Goal: Task Accomplishment & Management: Manage account settings

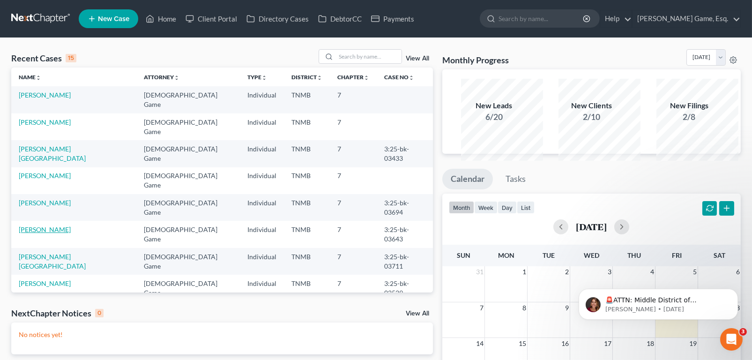
click at [42, 232] on link "[PERSON_NAME]" at bounding box center [45, 229] width 52 height 8
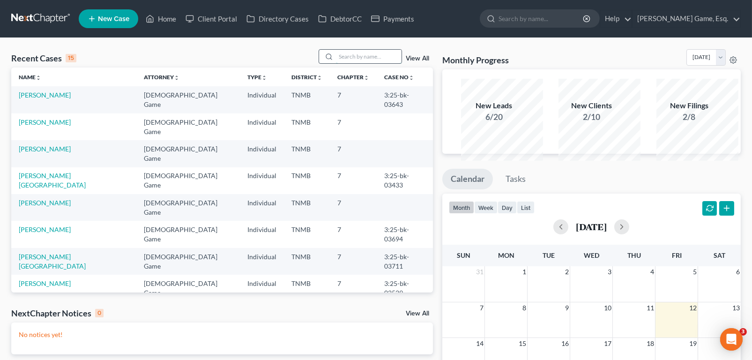
click at [340, 63] on input "search" at bounding box center [369, 57] width 66 height 14
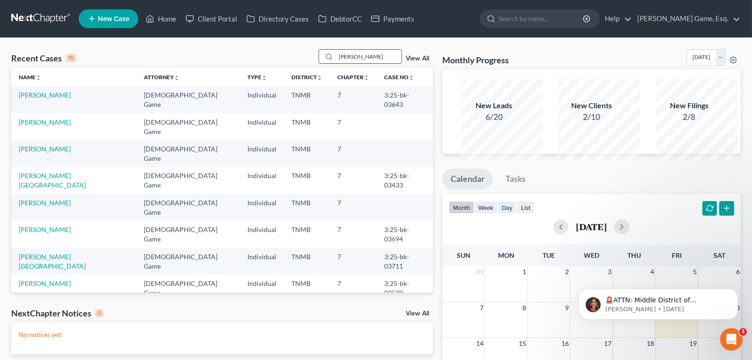
type input "[PERSON_NAME]"
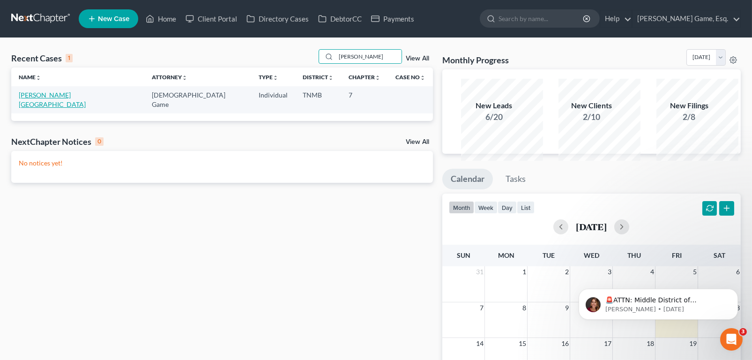
click at [77, 108] on link "[PERSON_NAME][GEOGRAPHIC_DATA]" at bounding box center [52, 99] width 67 height 17
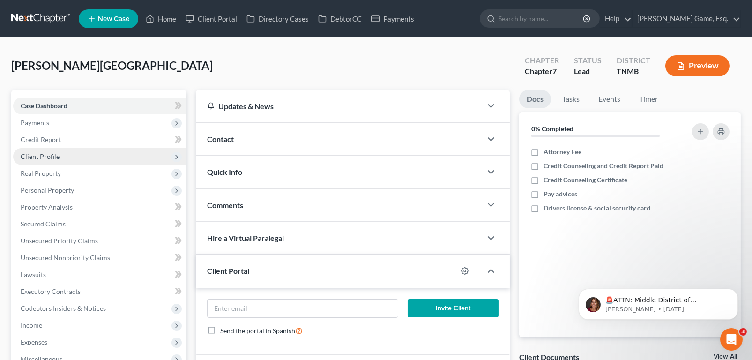
click at [94, 165] on span "Client Profile" at bounding box center [99, 156] width 173 height 17
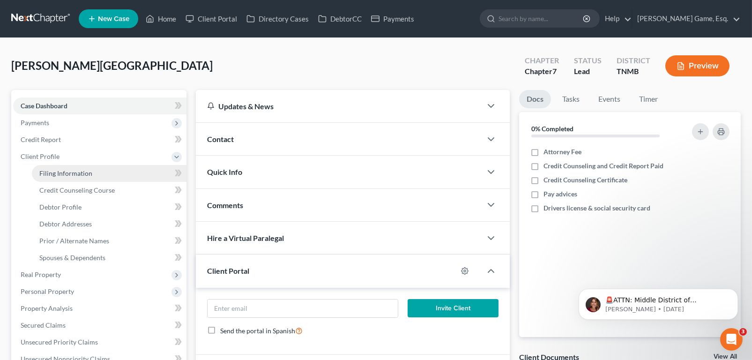
click at [122, 182] on link "Filing Information" at bounding box center [109, 173] width 155 height 17
select select "1"
select select "0"
select select "44"
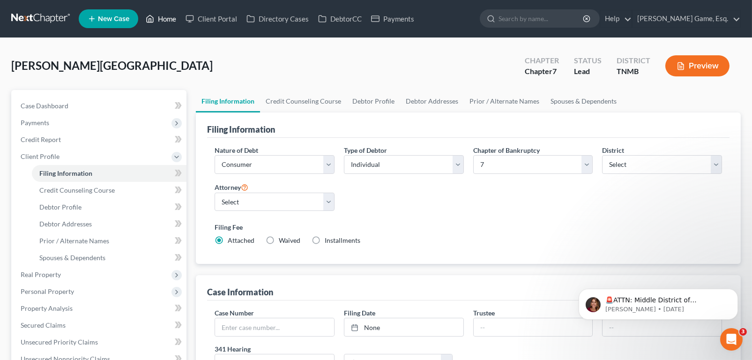
click at [181, 19] on link "Home" at bounding box center [161, 18] width 40 height 17
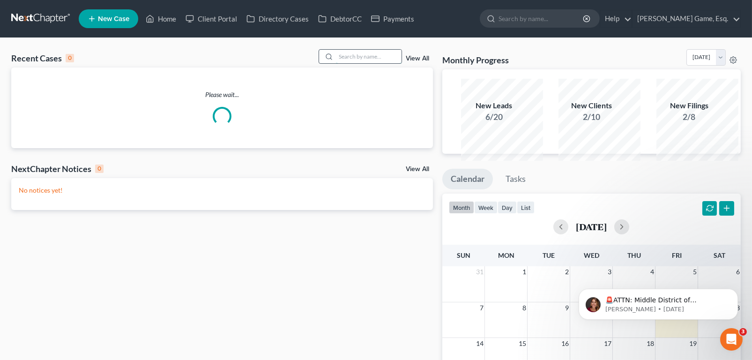
click at [372, 63] on input "search" at bounding box center [369, 57] width 66 height 14
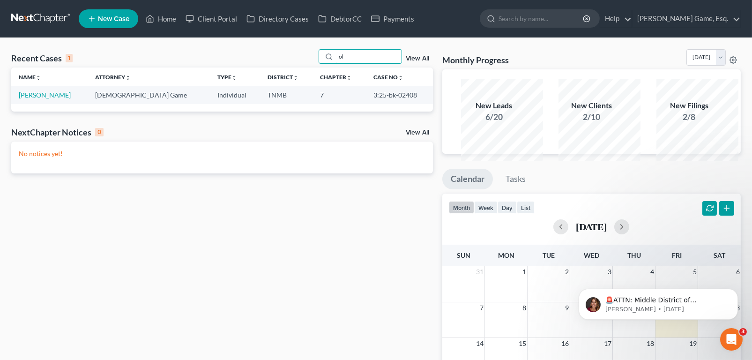
type input "o"
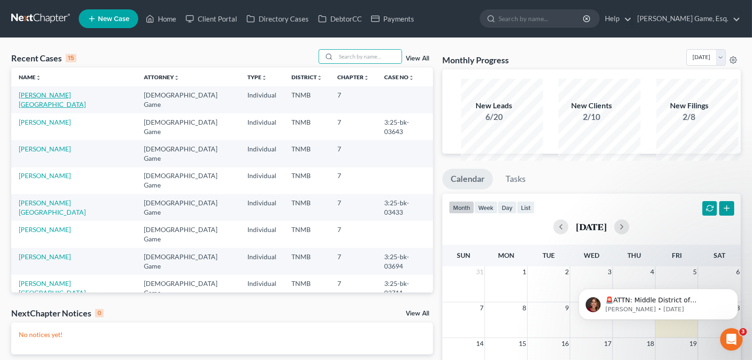
click at [68, 108] on link "Kirwin, Analeigh" at bounding box center [52, 99] width 67 height 17
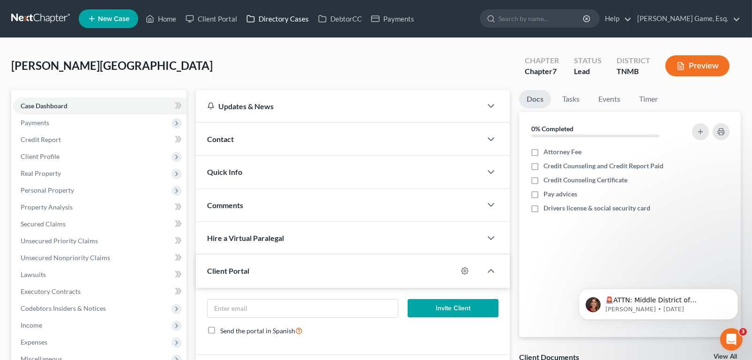
click at [313, 22] on link "Directory Cases" at bounding box center [278, 18] width 72 height 17
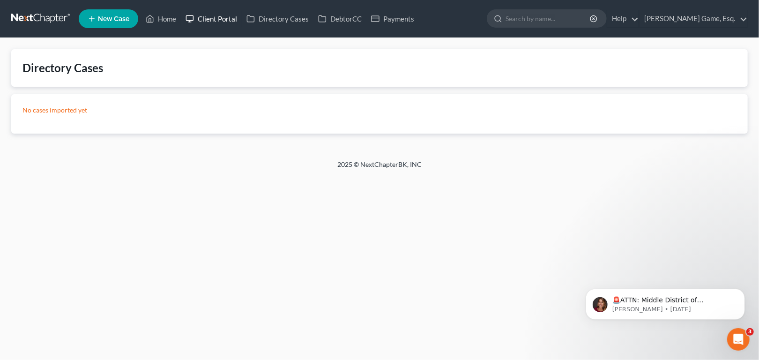
click at [242, 22] on link "Client Portal" at bounding box center [211, 18] width 61 height 17
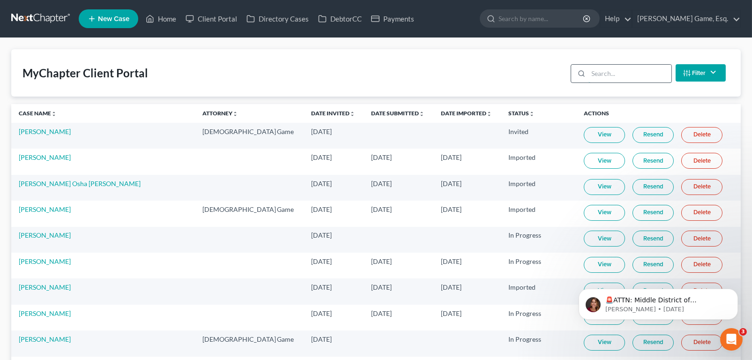
click at [589, 82] on input "search" at bounding box center [630, 74] width 83 height 18
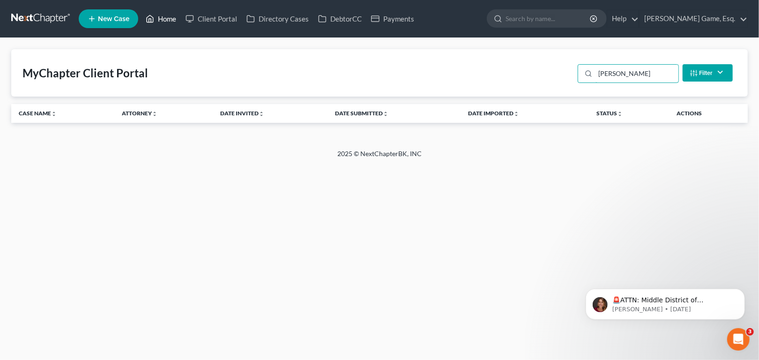
type input "kirwin"
click at [181, 22] on link "Home" at bounding box center [161, 18] width 40 height 17
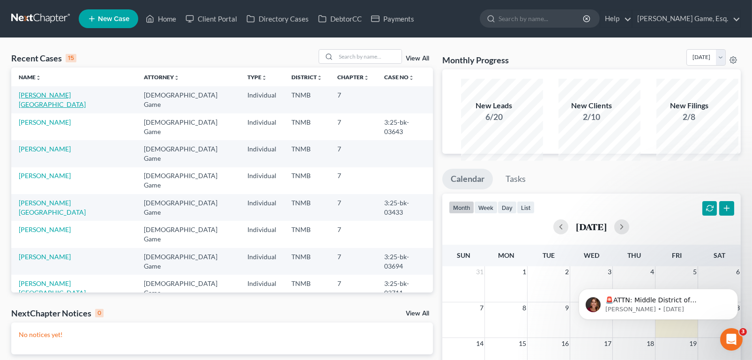
click at [61, 108] on link "Kirwin, Analeigh" at bounding box center [52, 99] width 67 height 17
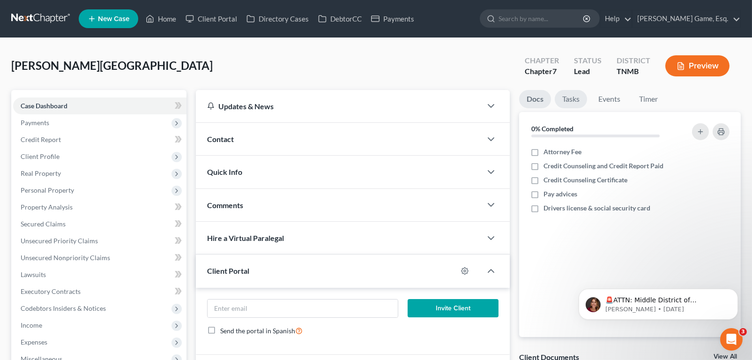
click at [583, 108] on link "Tasks" at bounding box center [571, 99] width 32 height 18
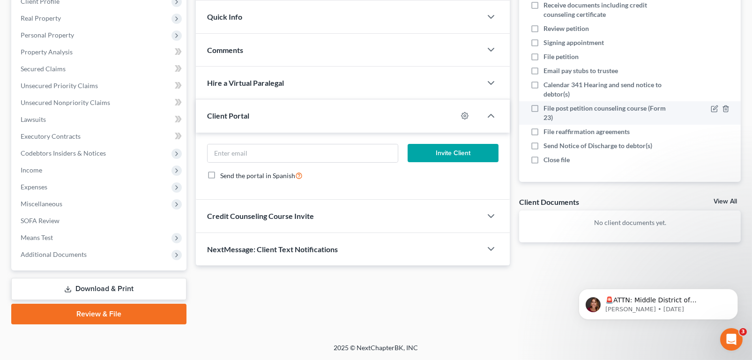
scroll to position [281, 0]
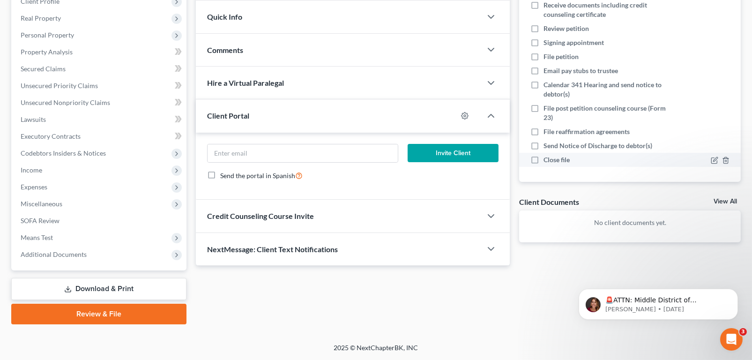
click at [544, 155] on label "Close file" at bounding box center [561, 159] width 34 height 9
click at [547, 155] on input "Close file" at bounding box center [550, 158] width 6 height 6
checkbox input "true"
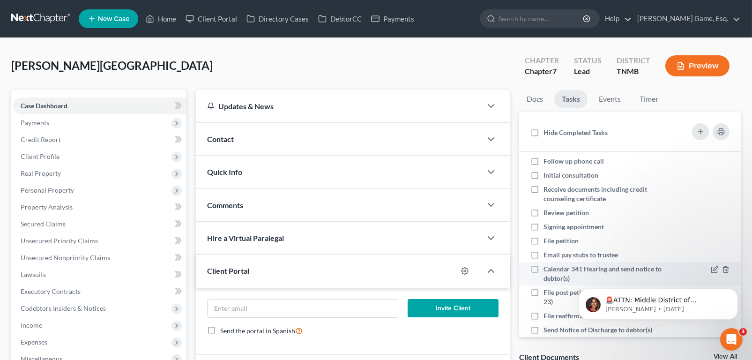
scroll to position [0, 0]
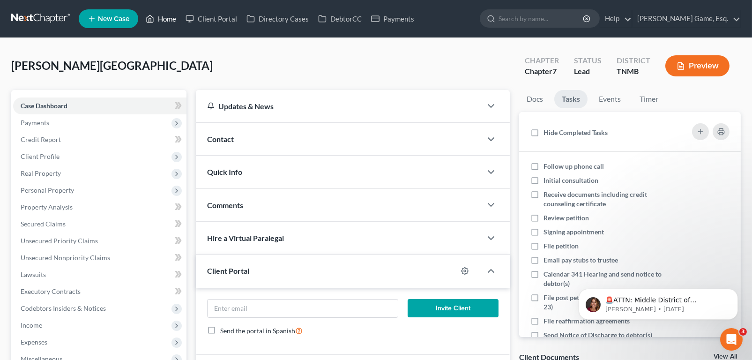
click at [181, 20] on link "Home" at bounding box center [161, 18] width 40 height 17
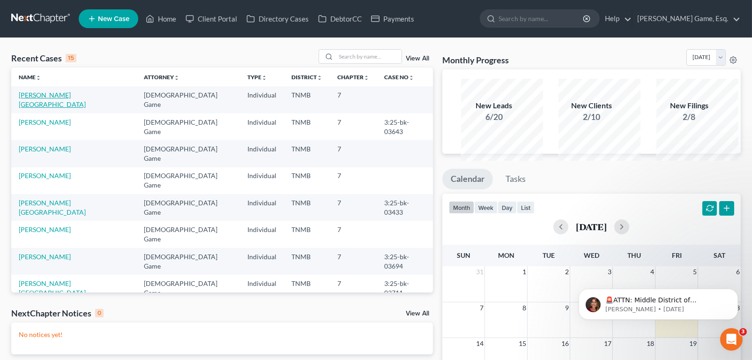
click at [53, 108] on link "Kirwin, Analeigh" at bounding box center [52, 99] width 67 height 17
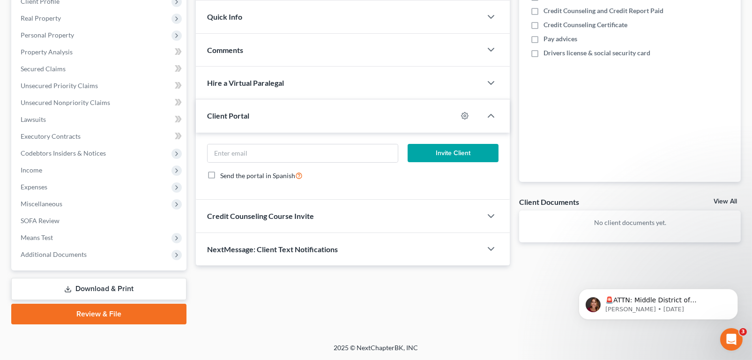
scroll to position [47, 0]
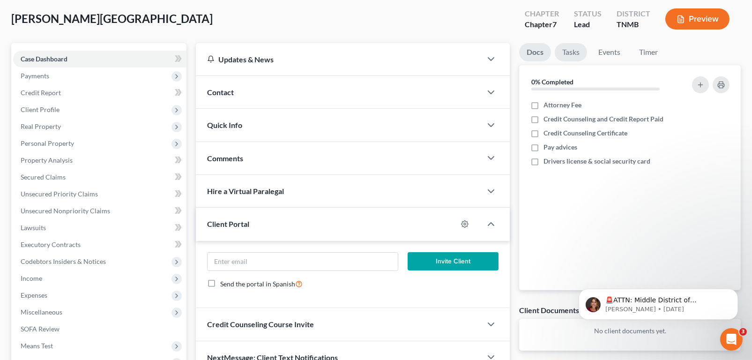
click at [584, 61] on link "Tasks" at bounding box center [571, 52] width 32 height 18
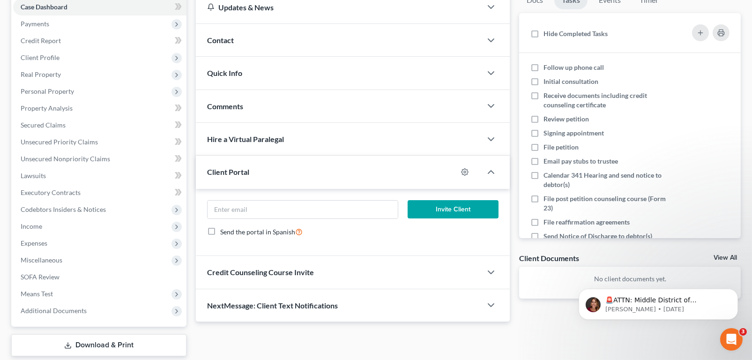
scroll to position [141, 0]
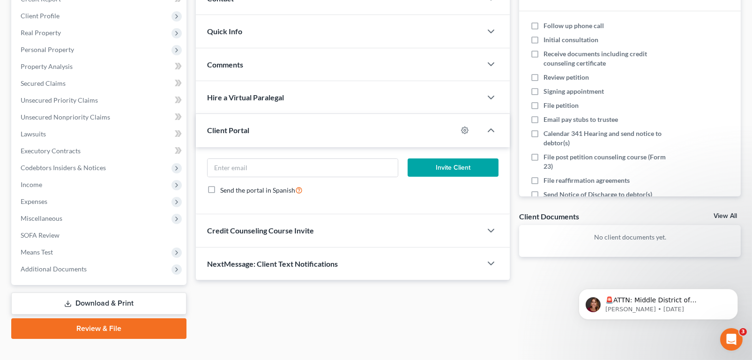
click at [305, 47] on div "Quick Info" at bounding box center [339, 31] width 286 height 32
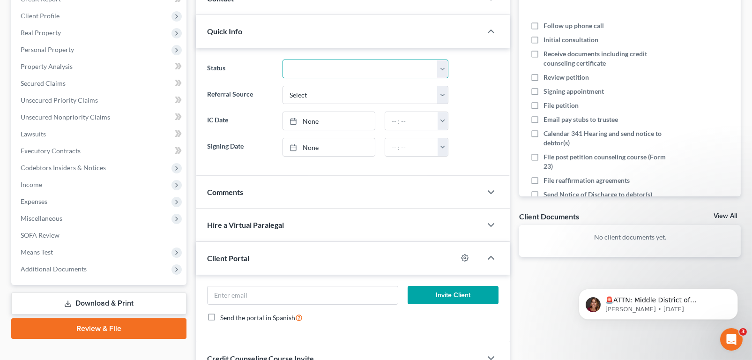
click at [443, 78] on select "Discharged Discharged & Reported Discharge Litigation Dismissal Notice Dismisse…" at bounding box center [366, 69] width 166 height 19
select select "8"
click at [284, 78] on select "Discharged Discharged & Reported Discharge Litigation Dismissal Notice Dismisse…" at bounding box center [366, 69] width 166 height 19
click at [350, 208] on div "Comments" at bounding box center [339, 192] width 286 height 32
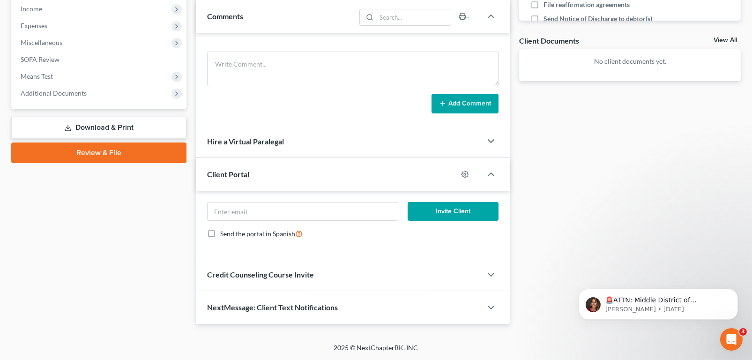
scroll to position [478, 0]
